Goal: Transaction & Acquisition: Purchase product/service

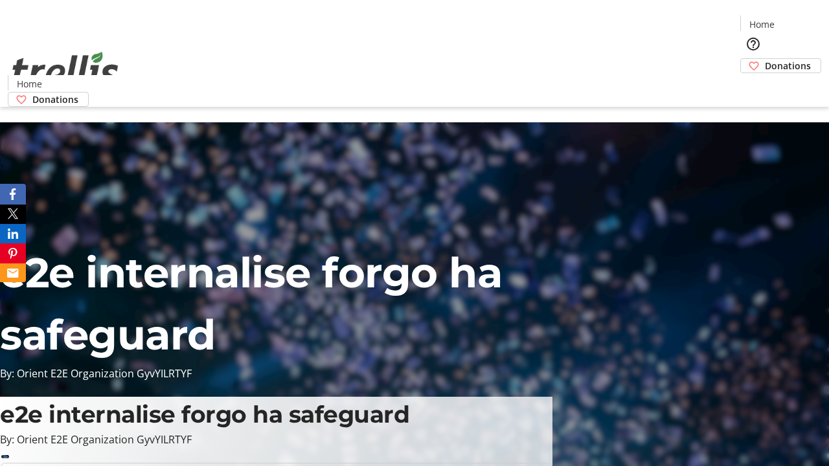
click at [765, 59] on span "Donations" at bounding box center [788, 66] width 46 height 14
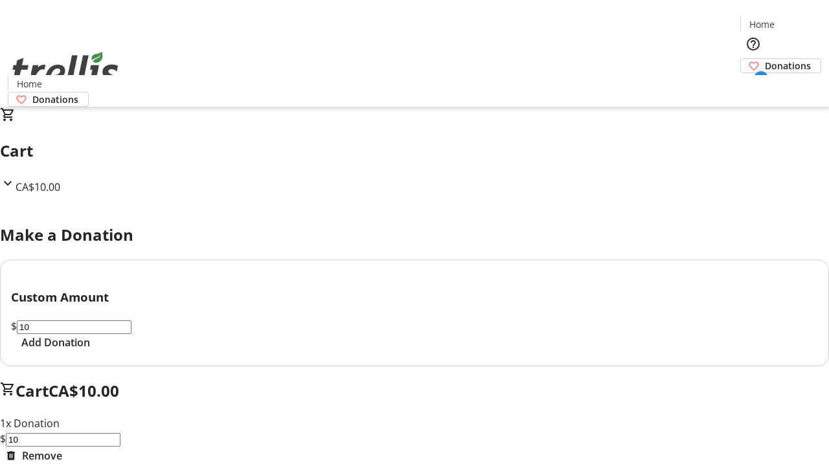
select select "CA"
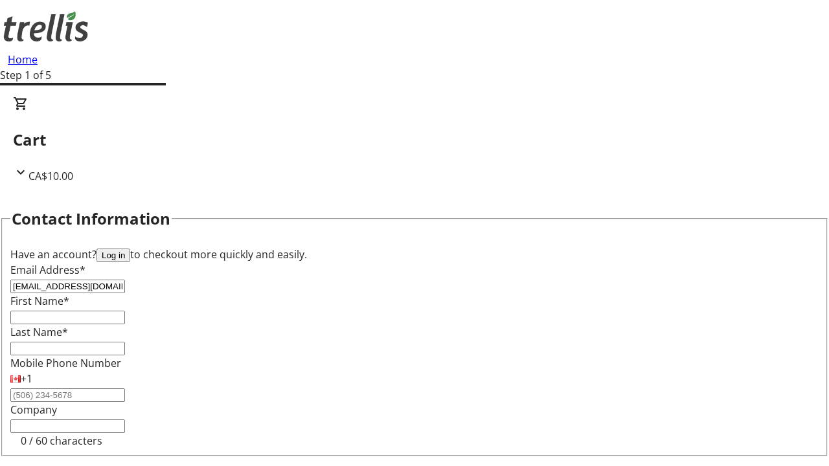
type input "[EMAIL_ADDRESS][DOMAIN_NAME]"
type input "Savion"
type input "[PERSON_NAME]"
type input "[STREET_ADDRESS][PERSON_NAME]"
type input "Kelowna"
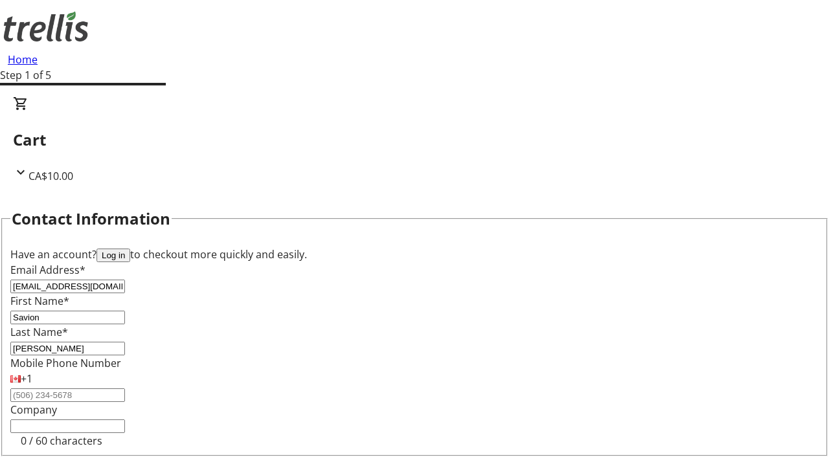
select select "BC"
type input "Kelowna"
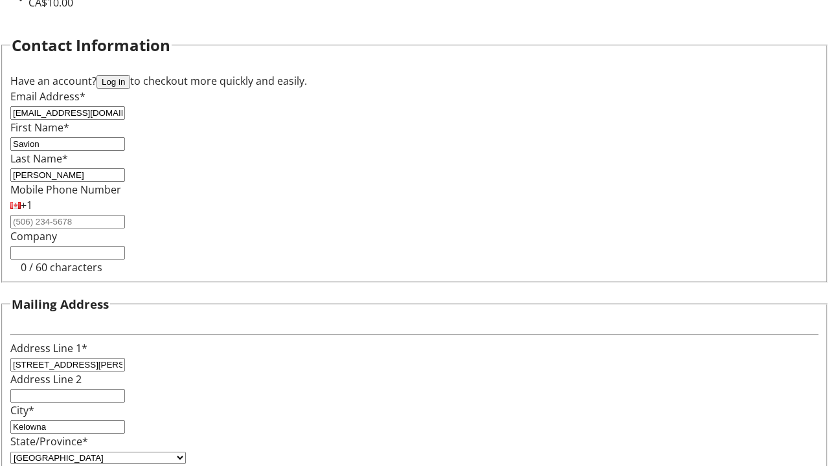
type input "V1Y 0C2"
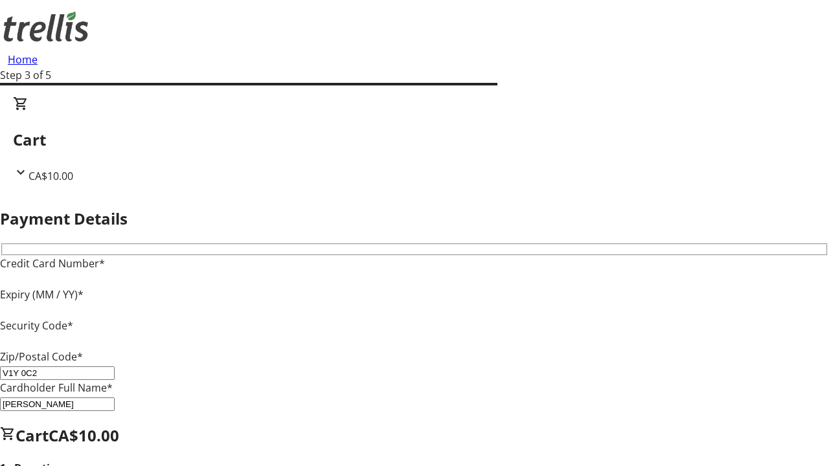
type input "V1Y 0C2"
